Goal: Task Accomplishment & Management: Manage account settings

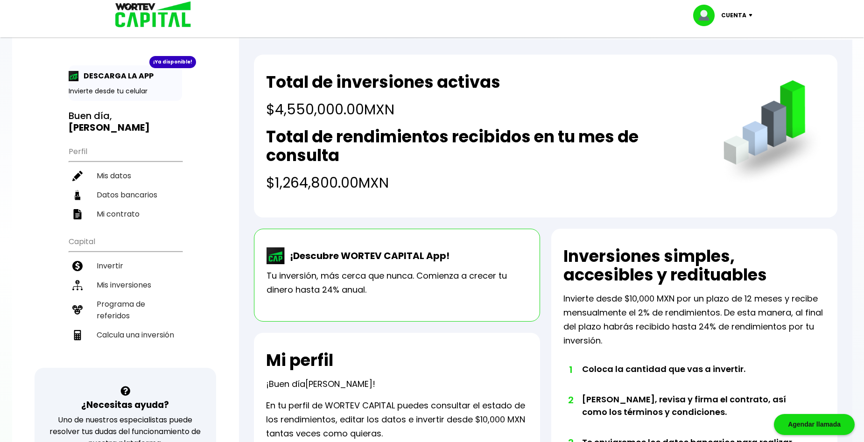
click at [140, 18] on img at bounding box center [149, 15] width 89 height 30
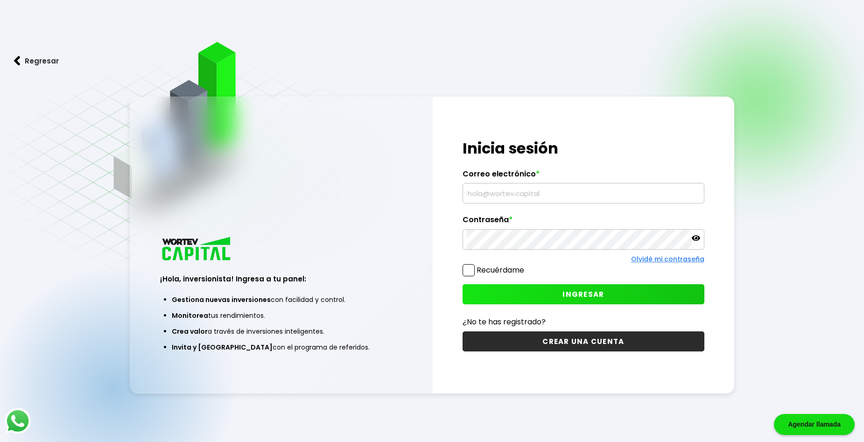
type input "siib.hemodialisis@gmail.com"
click at [562, 289] on button "INGRESAR" at bounding box center [582, 294] width 241 height 20
